Goal: Check status

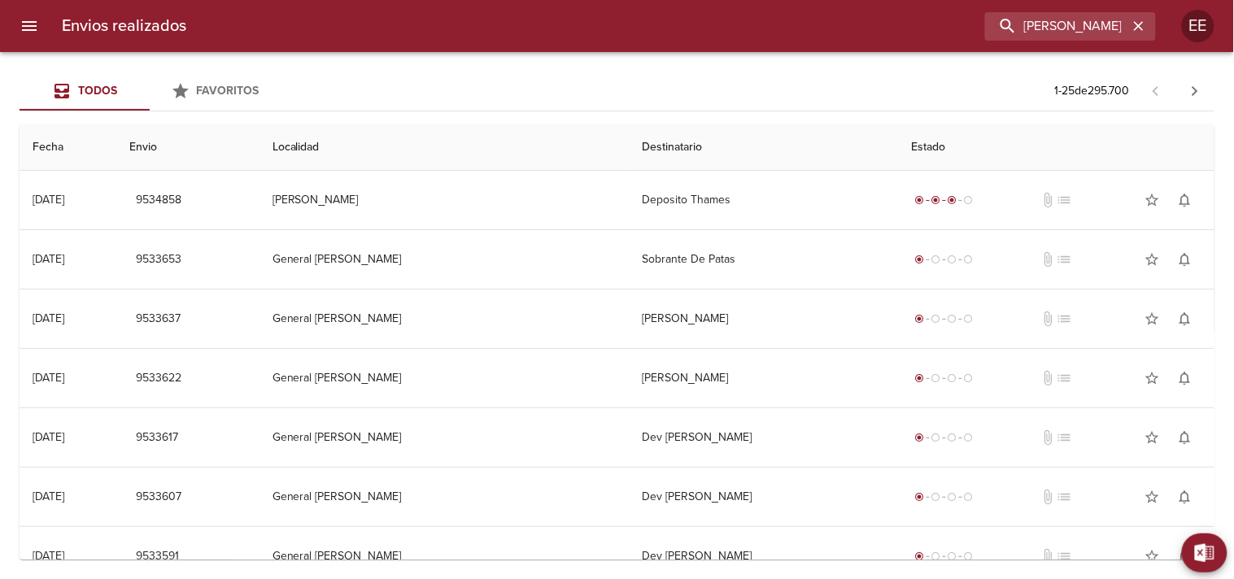
type input "[PERSON_NAME]"
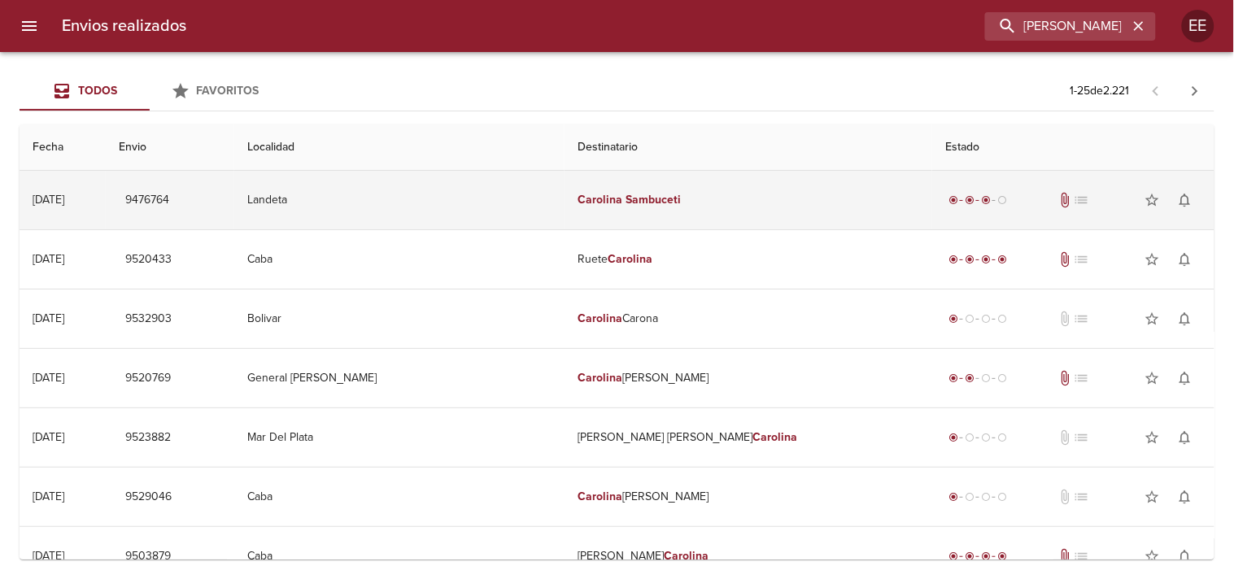
click at [592, 222] on td "[PERSON_NAME]" at bounding box center [749, 200] width 368 height 59
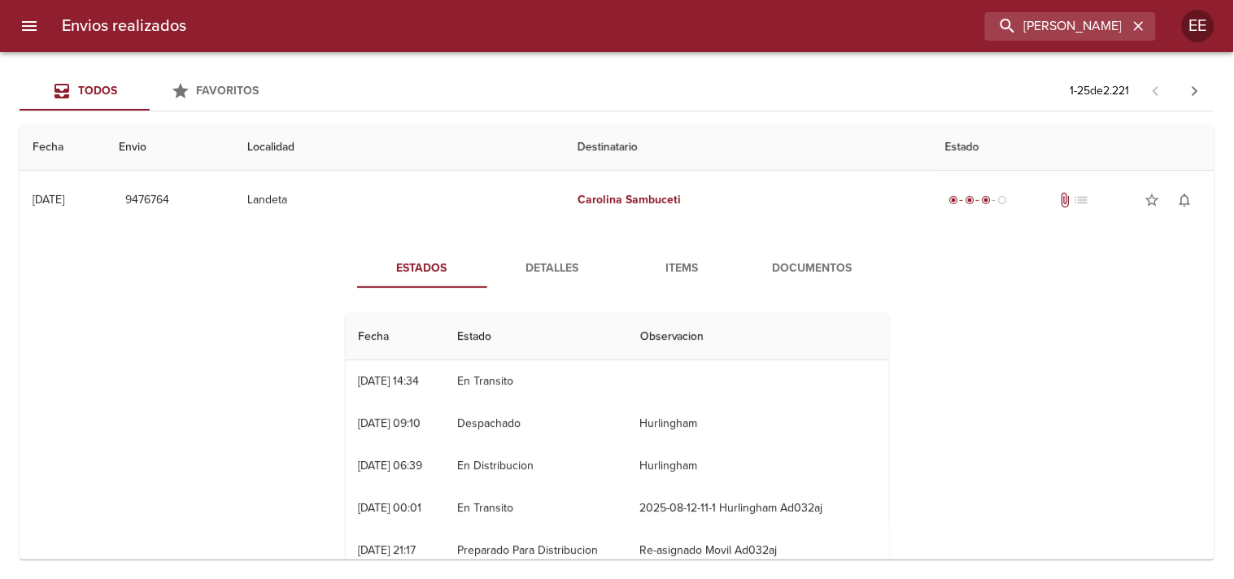
click at [562, 265] on span "Detalles" at bounding box center [552, 269] width 111 height 20
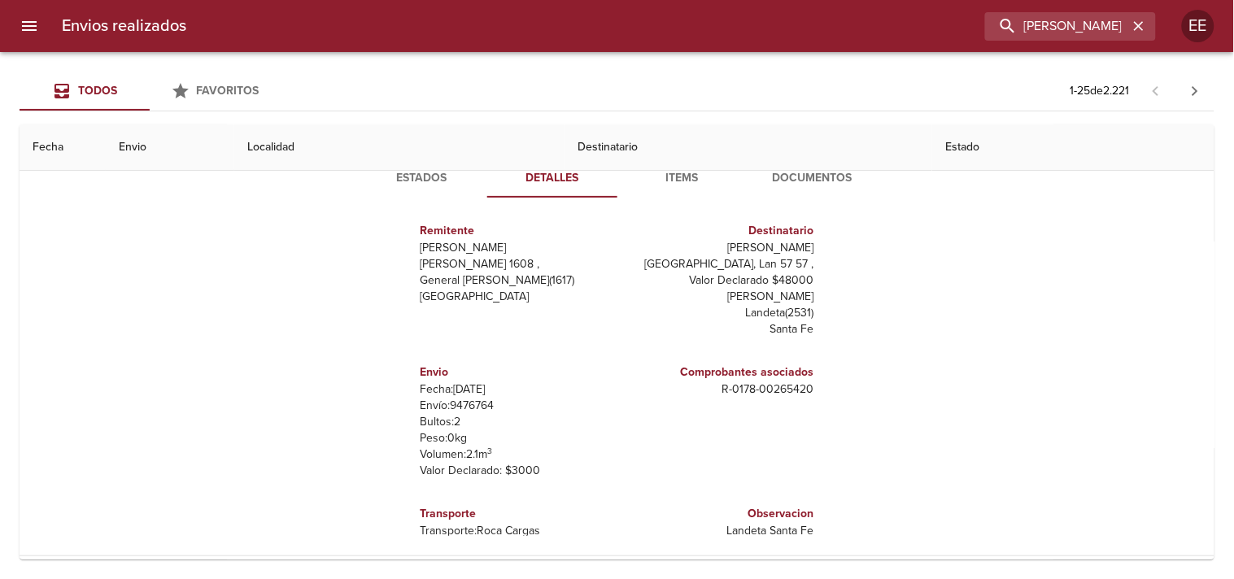
scroll to position [181, 0]
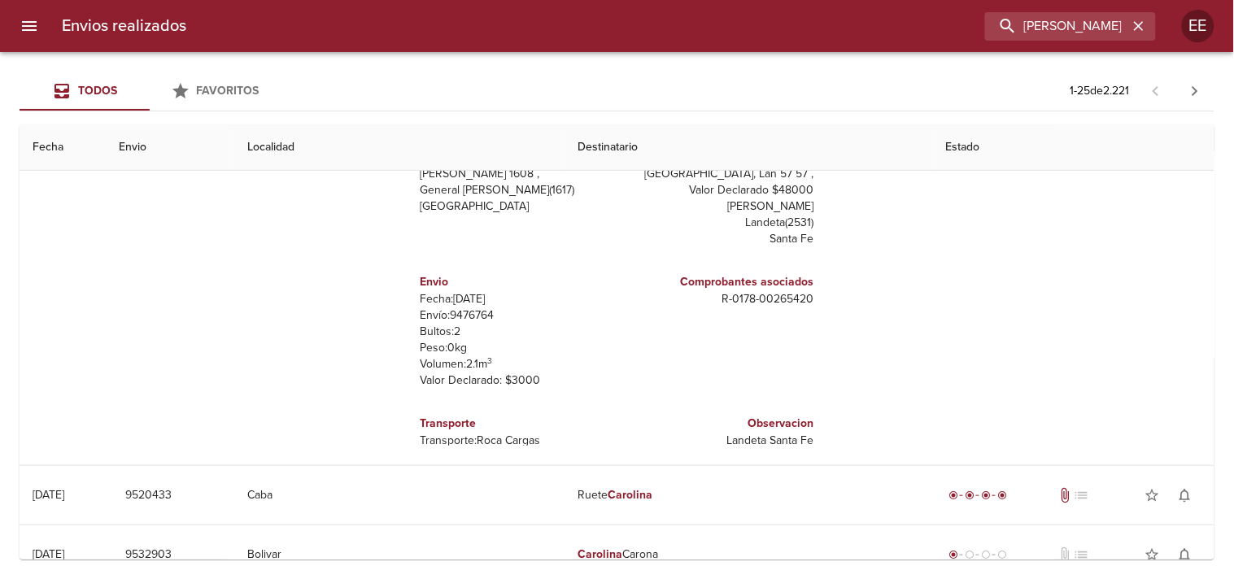
click at [448, 308] on p "Envío: 9476764" at bounding box center [516, 316] width 190 height 16
copy p "9476764"
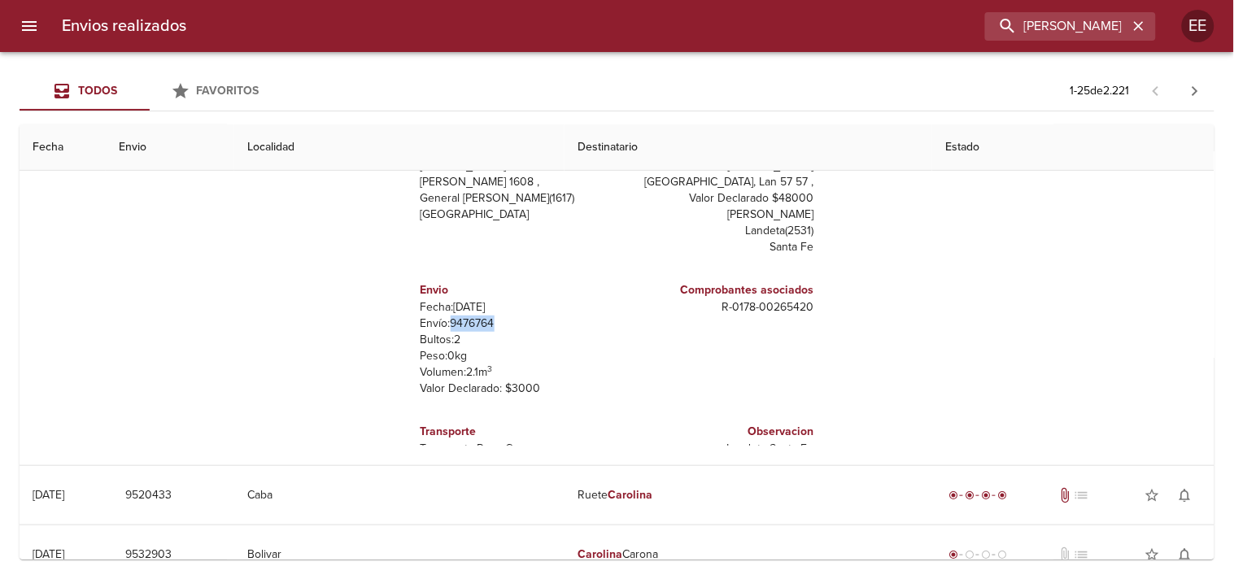
scroll to position [0, 0]
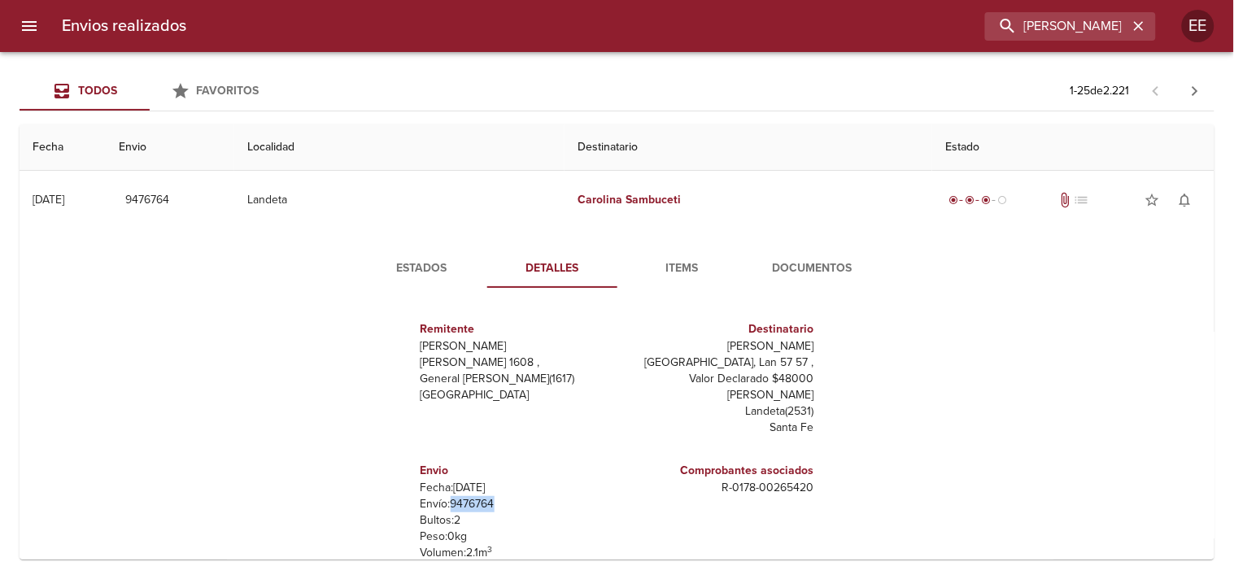
click at [459, 277] on span "Estados" at bounding box center [422, 269] width 111 height 20
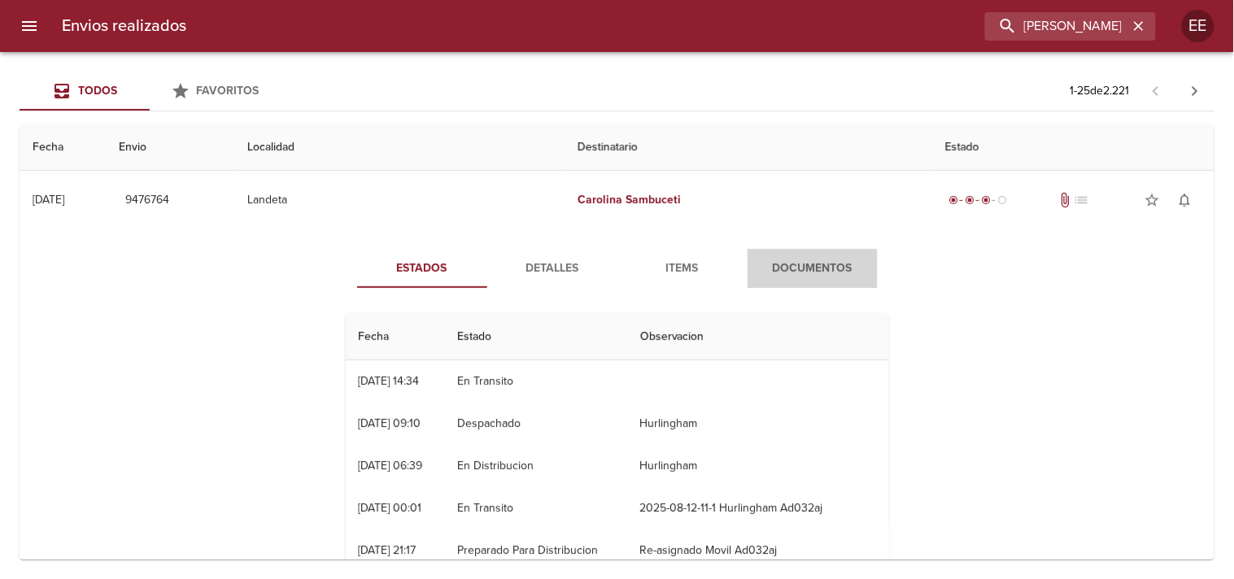
click at [817, 286] on button "Documentos" at bounding box center [813, 268] width 130 height 39
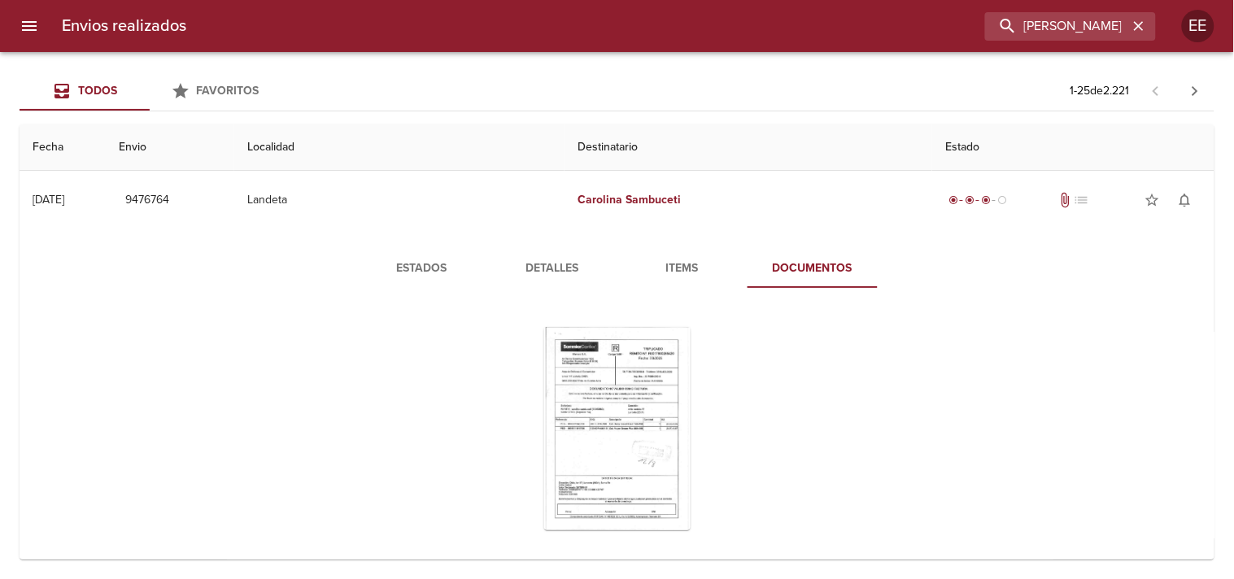
click at [548, 260] on span "Detalles" at bounding box center [552, 269] width 111 height 20
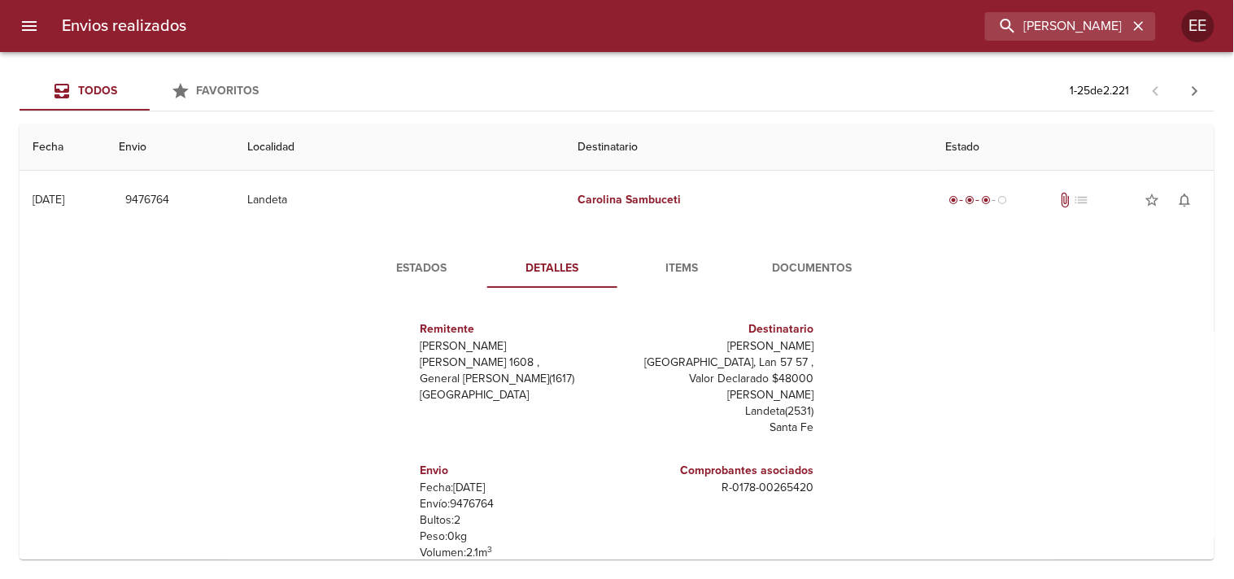
click at [469, 496] on p "Envío: 9476764" at bounding box center [516, 504] width 190 height 16
copy p "9476764"
click at [443, 288] on div "Estados Detalles Items Documentos Remitente Wamaro Tortuguitas [PERSON_NAME] 16…" at bounding box center [618, 438] width 586 height 378
drag, startPoint x: 432, startPoint y: 258, endPoint x: 507, endPoint y: 259, distance: 74.9
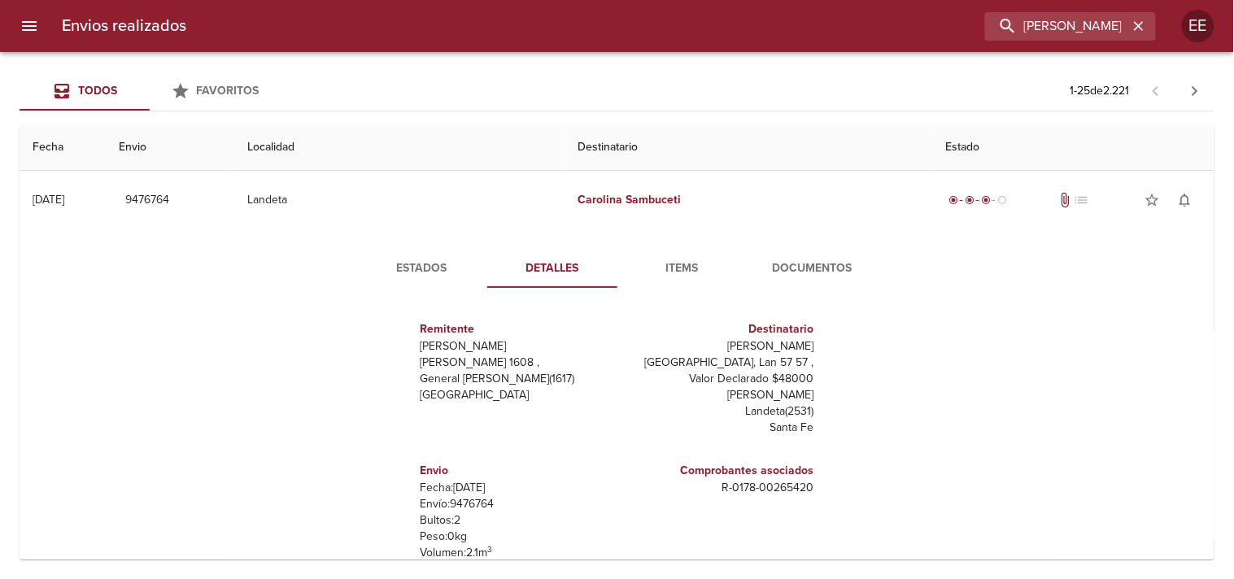
click at [435, 259] on span "Estados" at bounding box center [422, 269] width 111 height 20
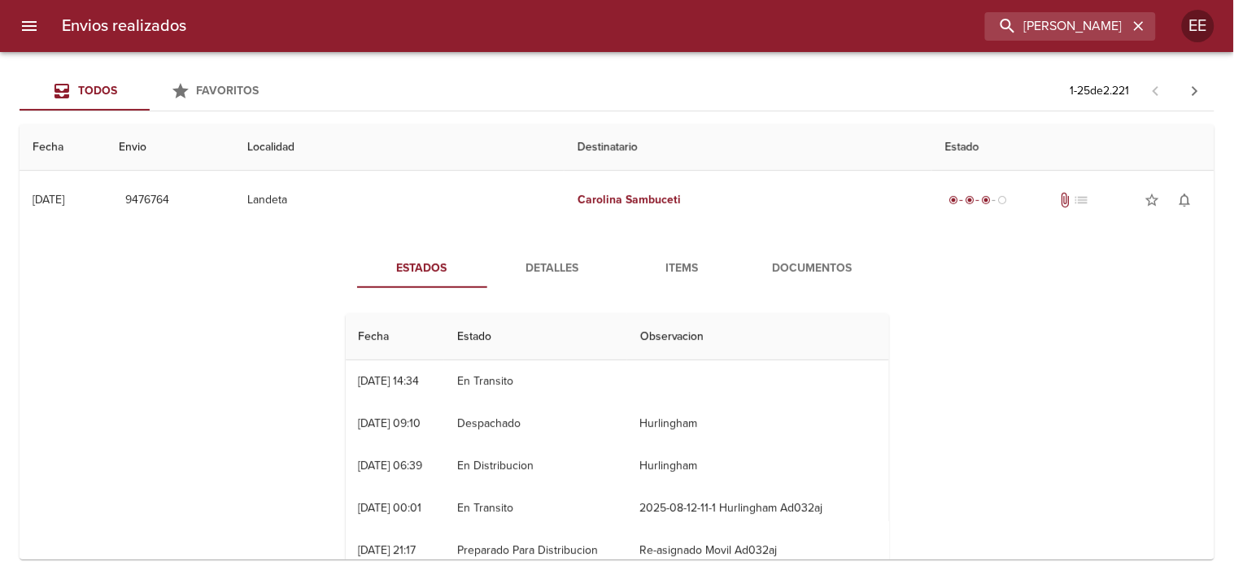
click at [557, 259] on span "Detalles" at bounding box center [552, 269] width 111 height 20
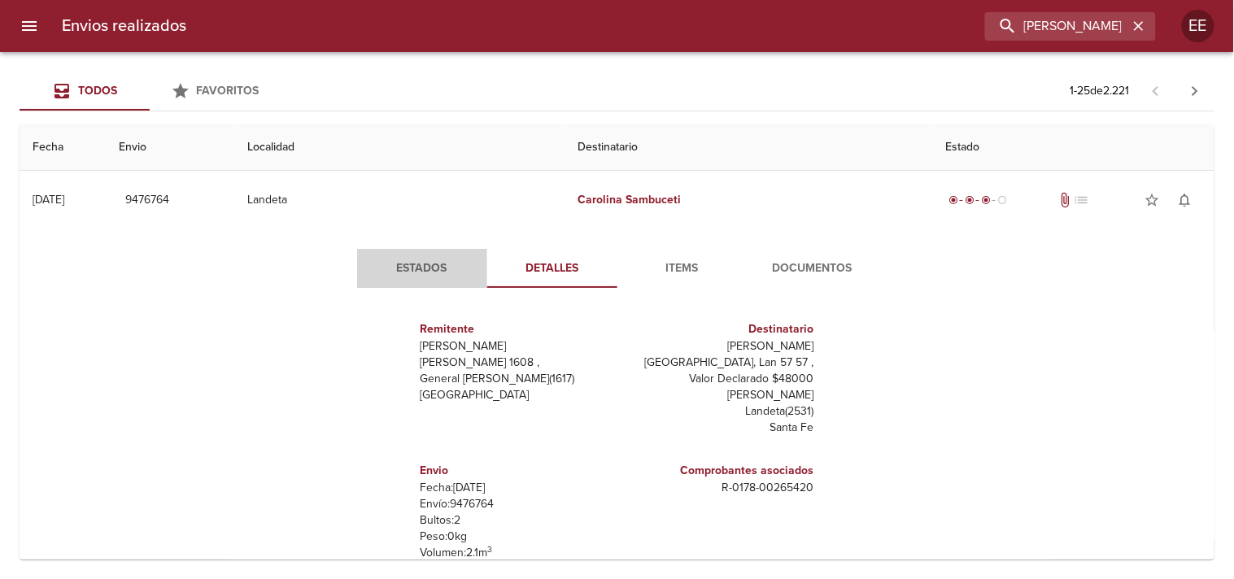
click at [429, 269] on span "Estados" at bounding box center [422, 269] width 111 height 20
